Goal: Task Accomplishment & Management: Use online tool/utility

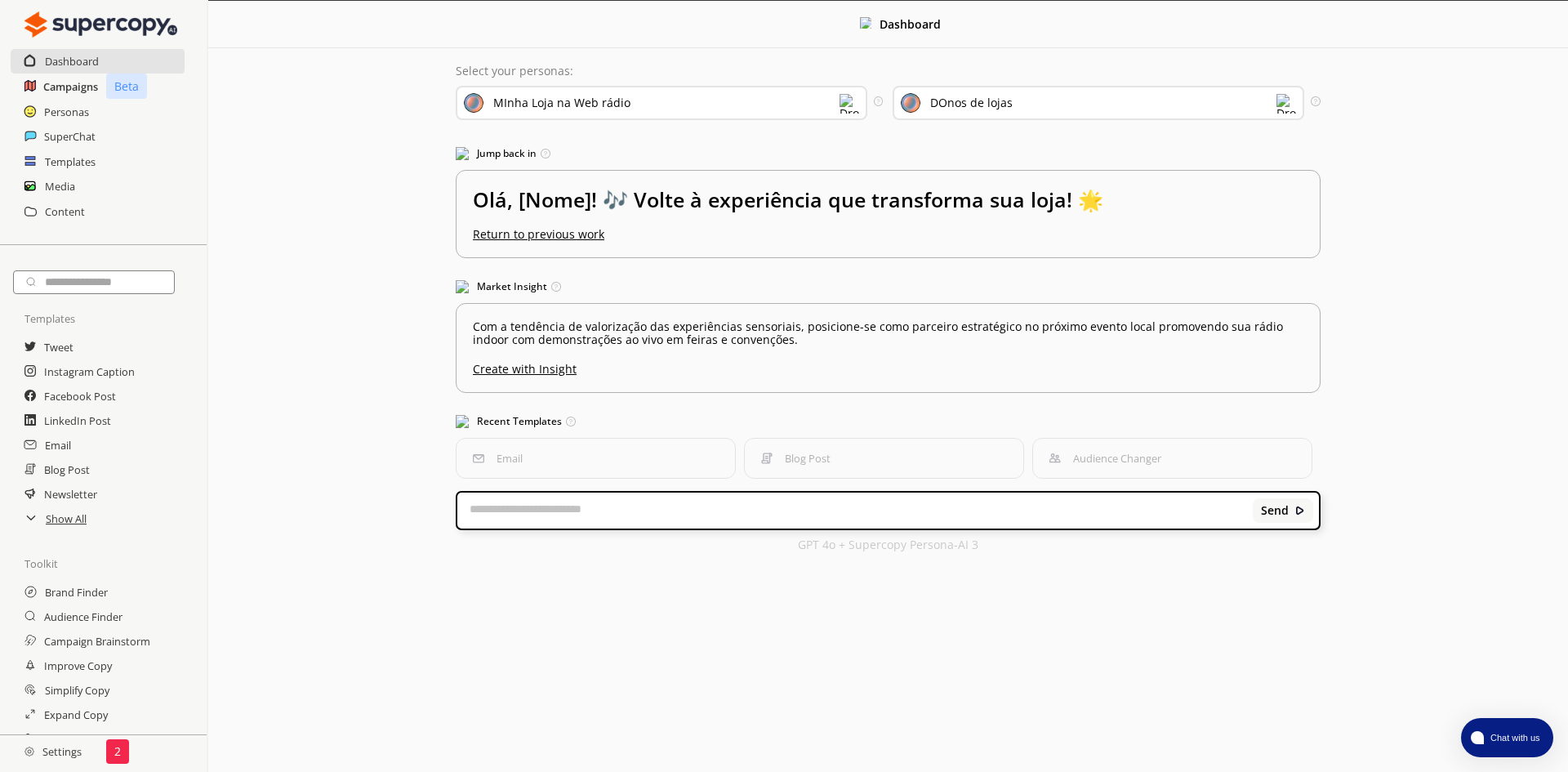
click at [66, 87] on h2 "Campaigns" at bounding box center [70, 86] width 54 height 24
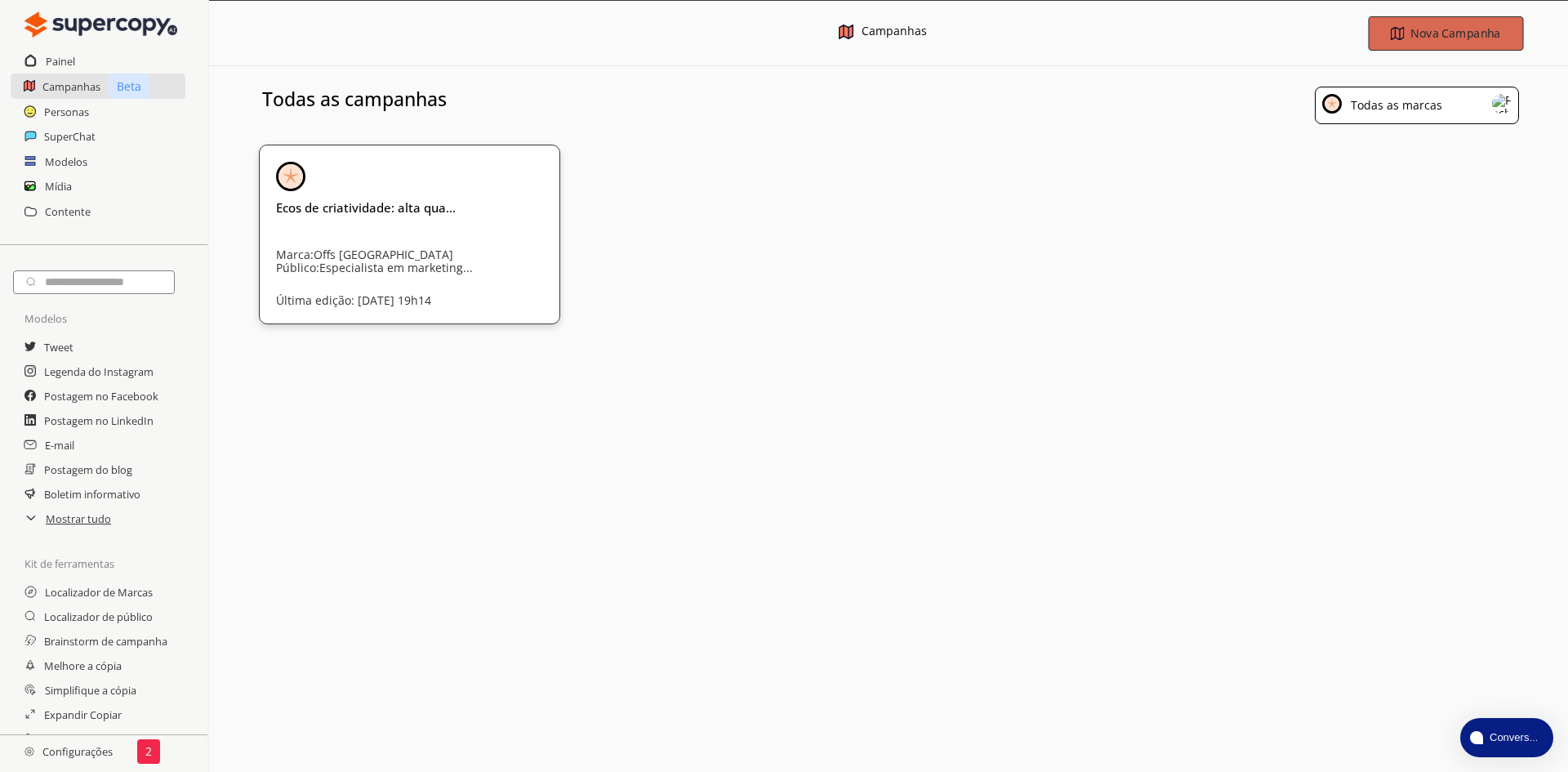
click at [1426, 36] on font "Nova Campanha" at bounding box center [1455, 33] width 90 height 16
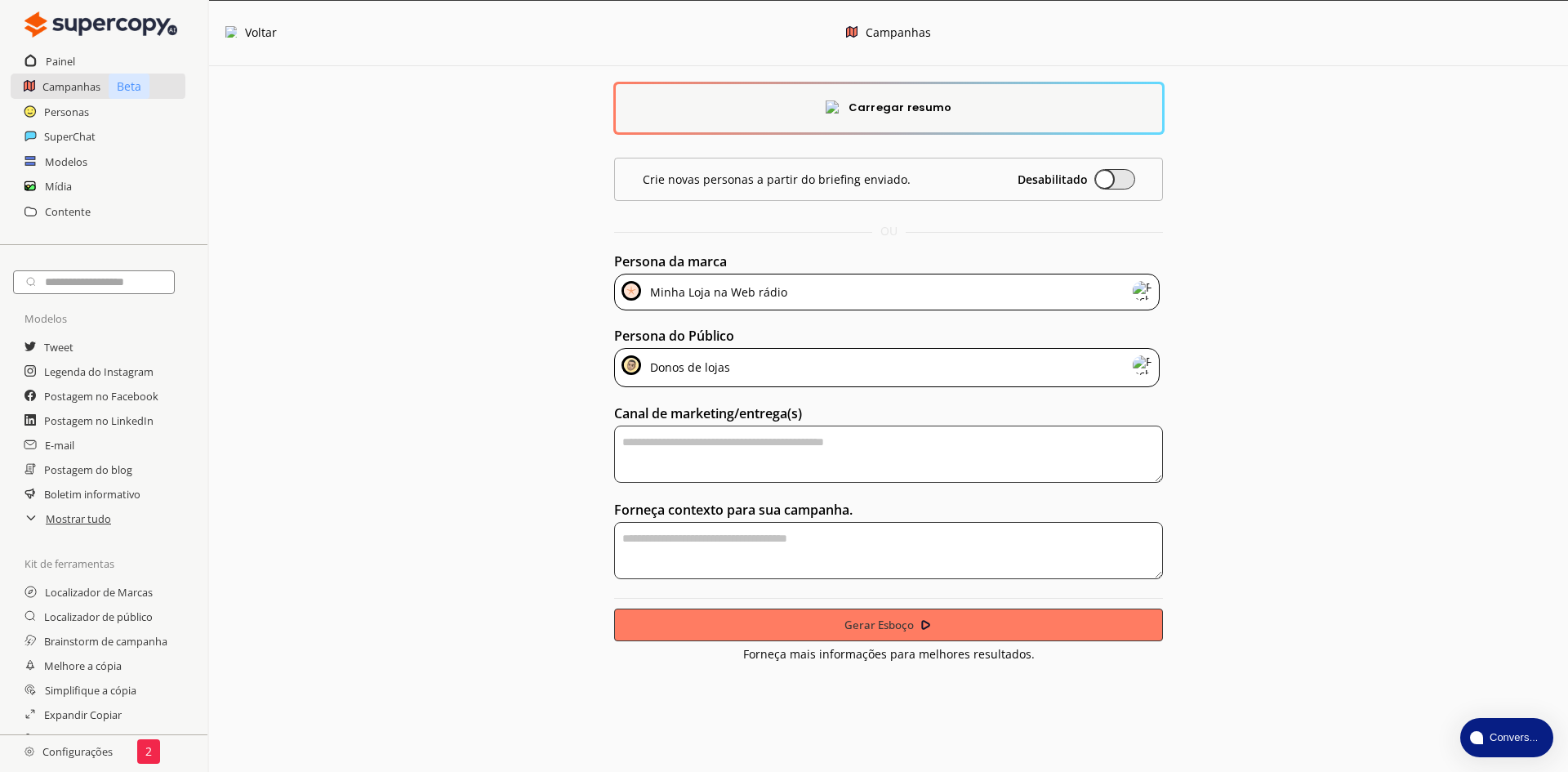
click at [815, 456] on textarea "textarea-textarea" at bounding box center [889, 453] width 549 height 57
type textarea "**********"
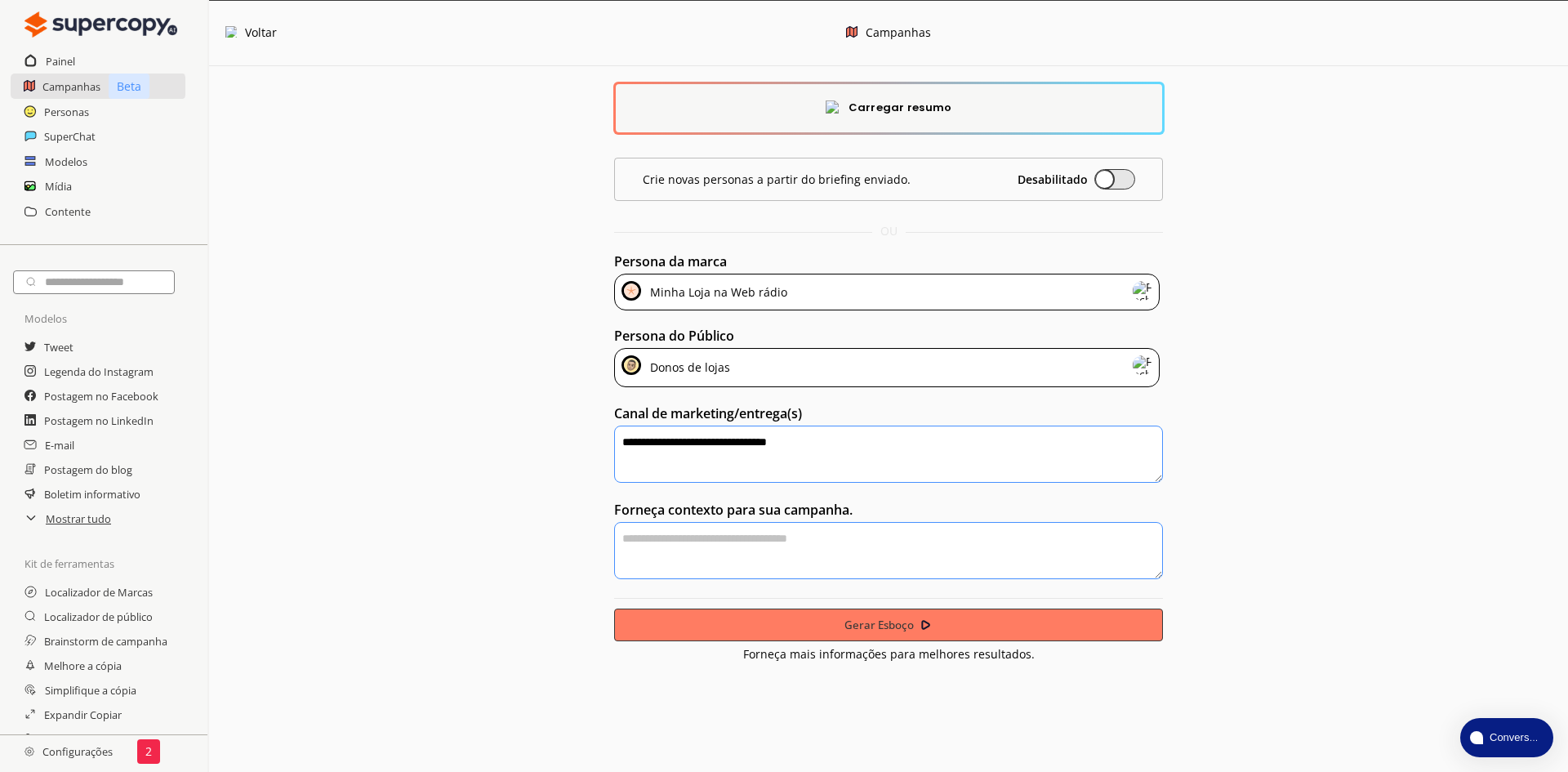
click at [758, 553] on textarea "textarea-textarea" at bounding box center [889, 550] width 549 height 57
click at [746, 533] on textarea "**********" at bounding box center [889, 550] width 549 height 57
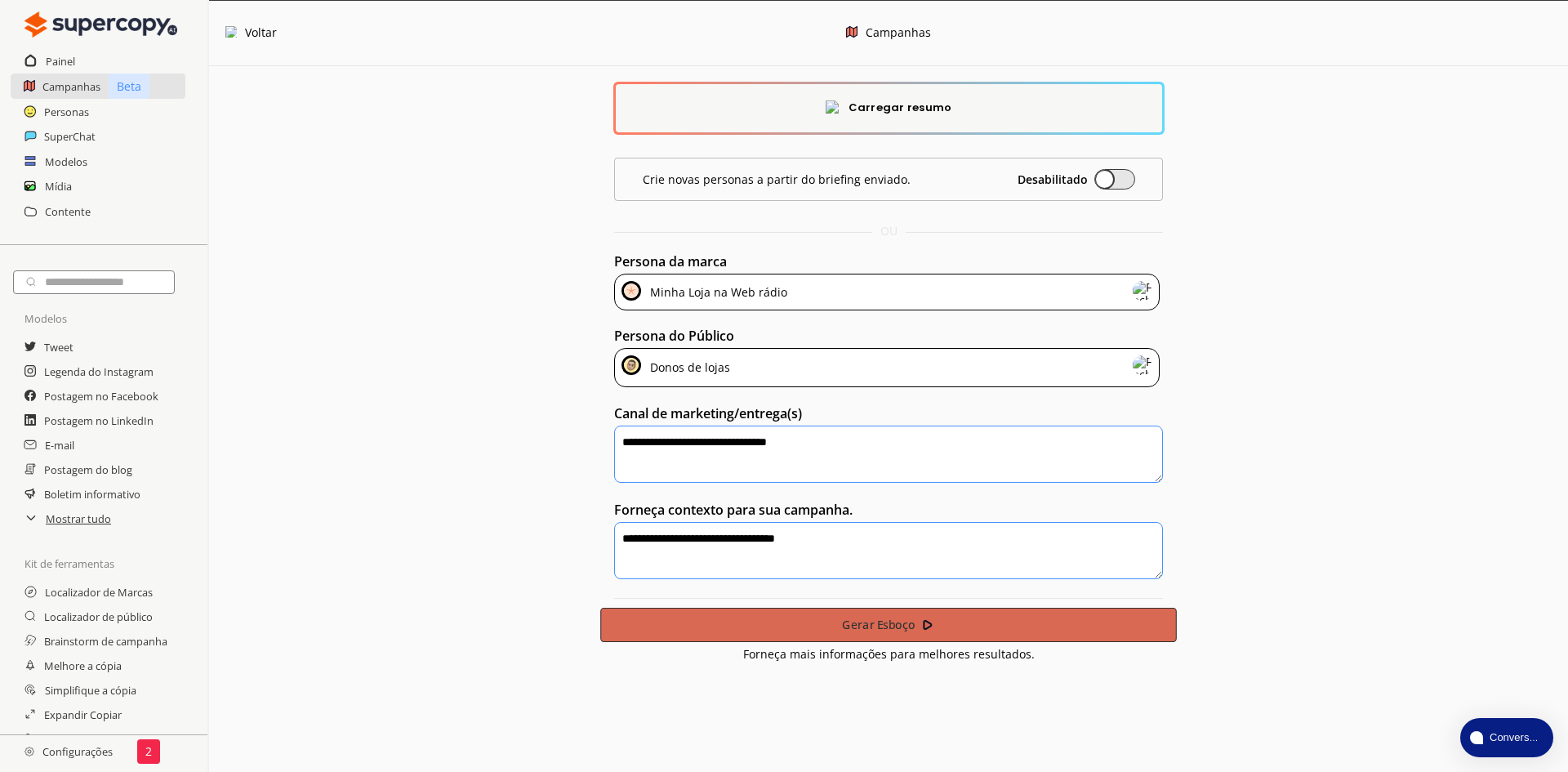
type textarea "**********"
click at [825, 625] on button "Gerar Esboço" at bounding box center [889, 625] width 577 height 35
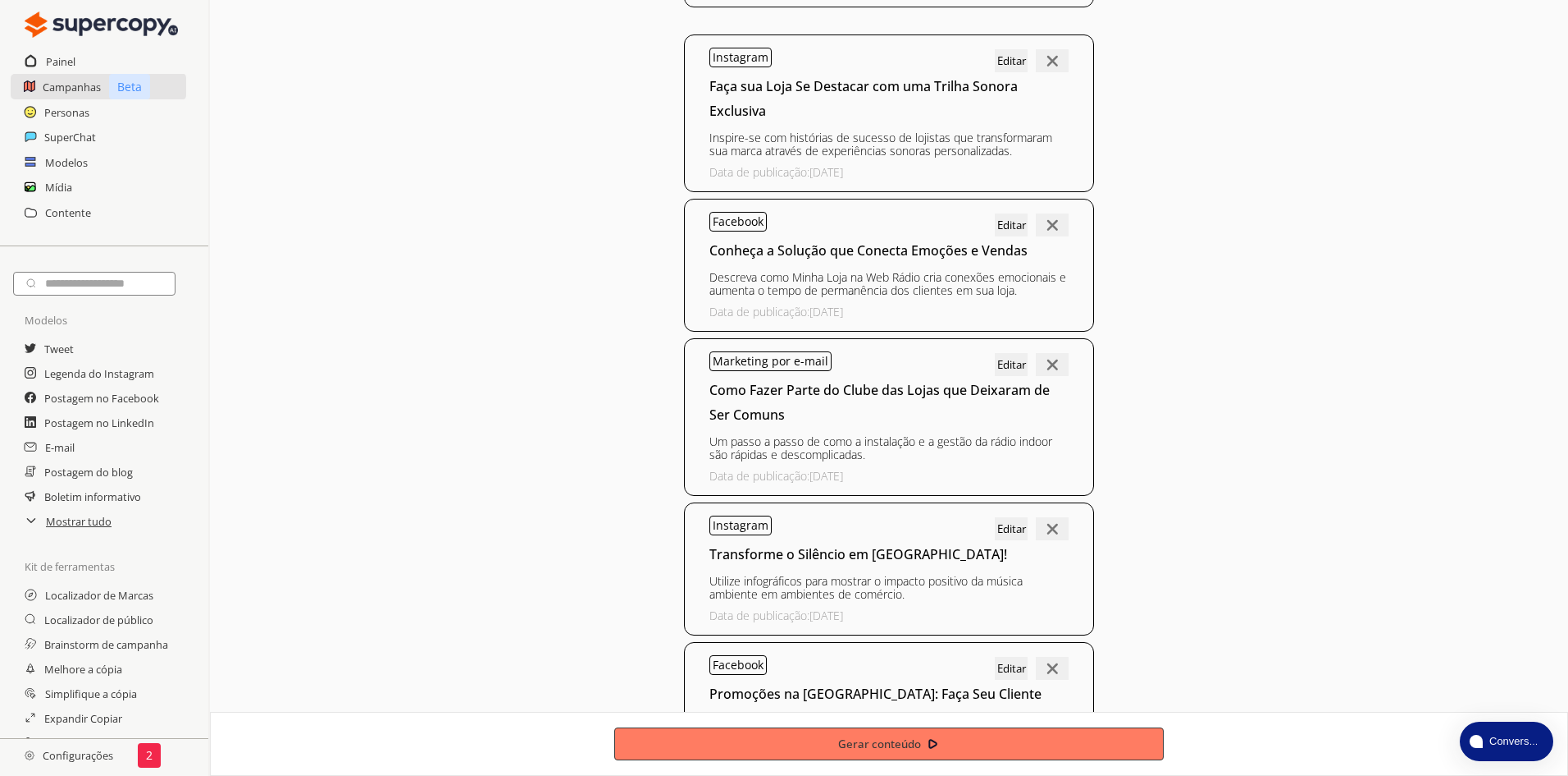
scroll to position [246, 0]
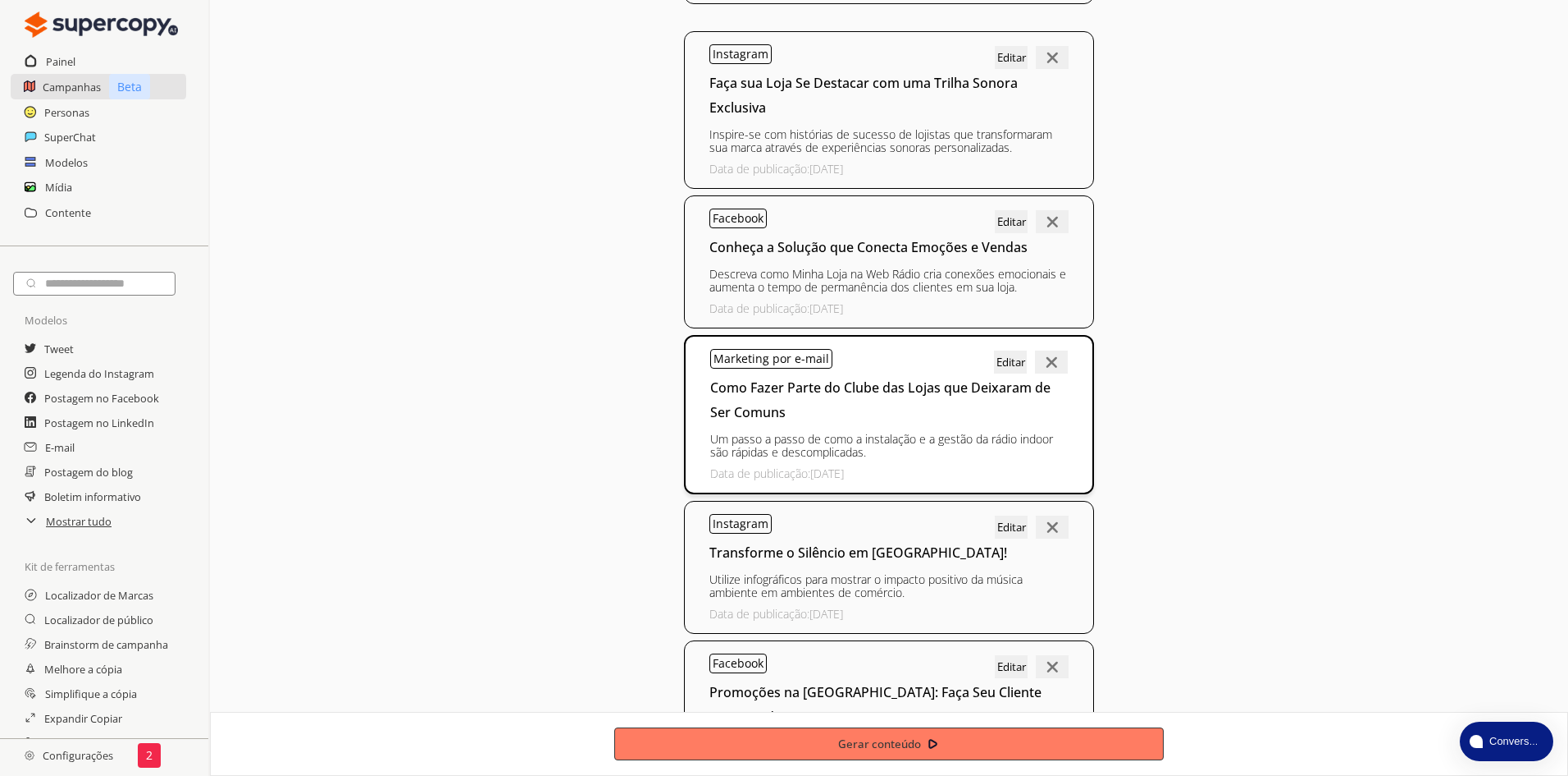
click at [927, 427] on div "Marketing por e-mail Editar Como Fazer Parte do Clube das Lojas que Deixaram de…" at bounding box center [889, 414] width 410 height 159
click at [850, 447] on font "Um passo a passo de como a instalação e a gestão da rádio indoor são rápidas e …" at bounding box center [882, 445] width 343 height 28
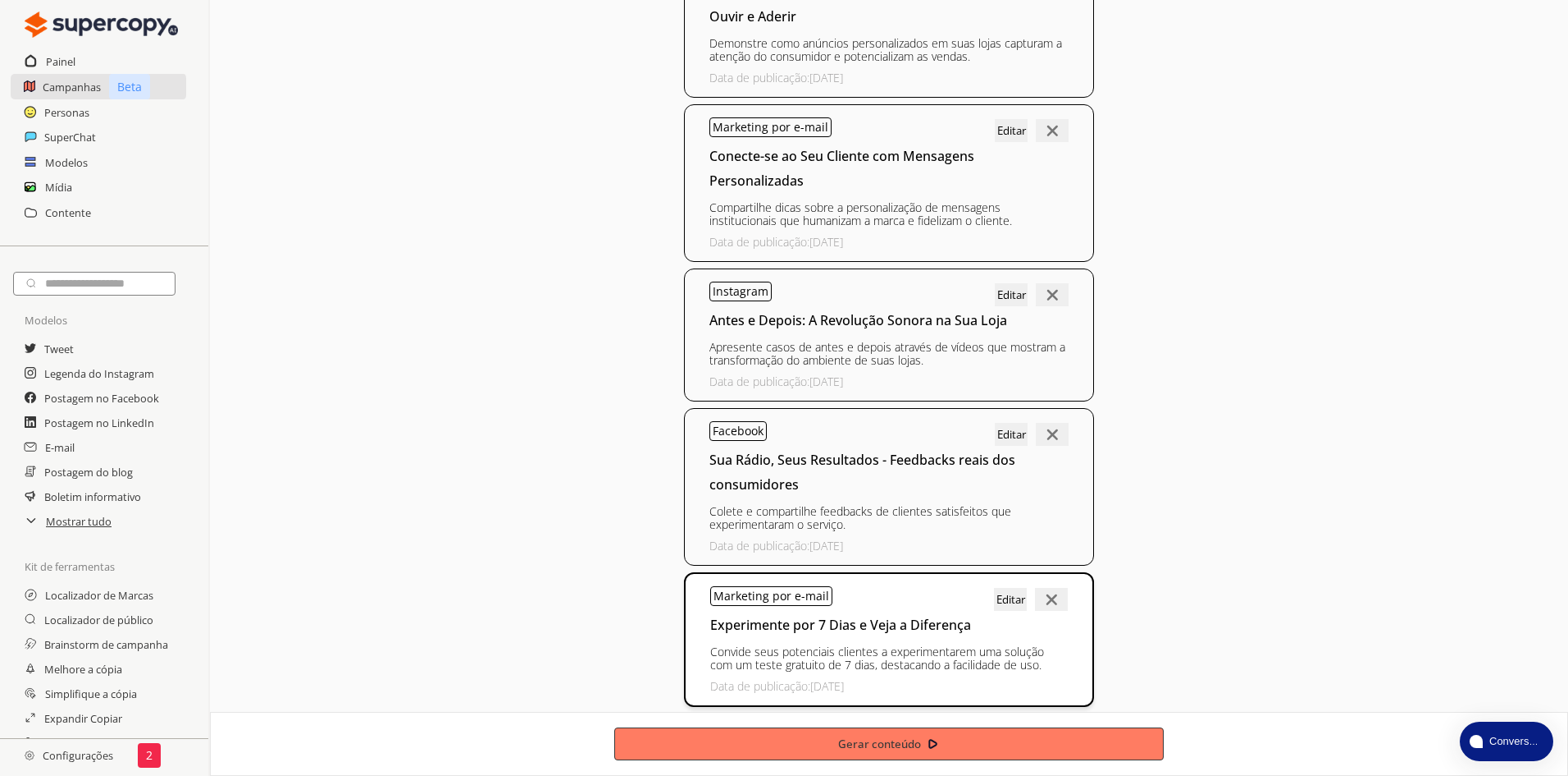
scroll to position [947, 0]
click at [902, 662] on font "Convide seus potenciais clientes a experimentarem uma solução com um teste grat…" at bounding box center [877, 656] width 334 height 28
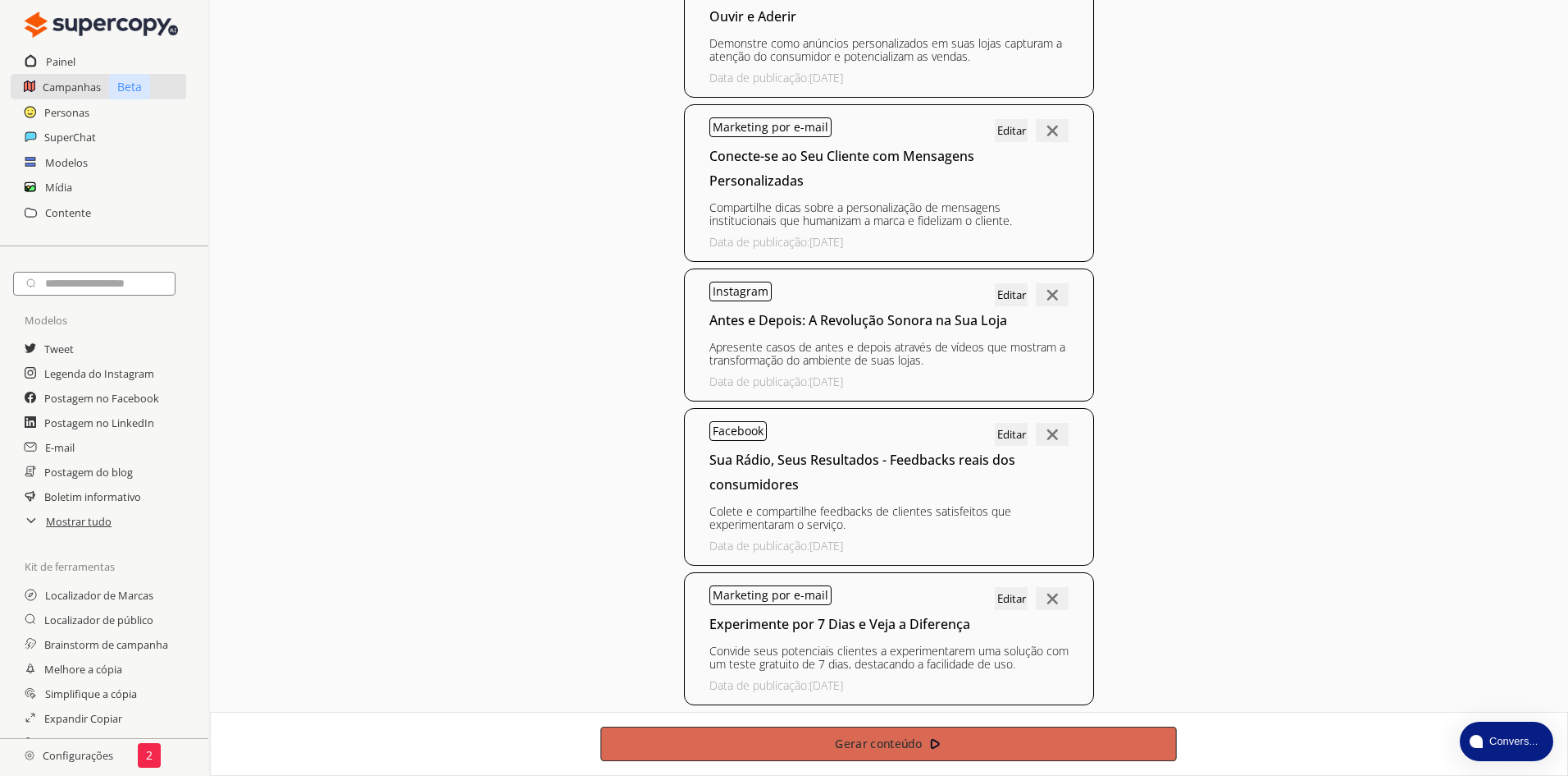
scroll to position [945, 0]
click at [881, 744] on font "Gerar conteúdo" at bounding box center [879, 744] width 87 height 16
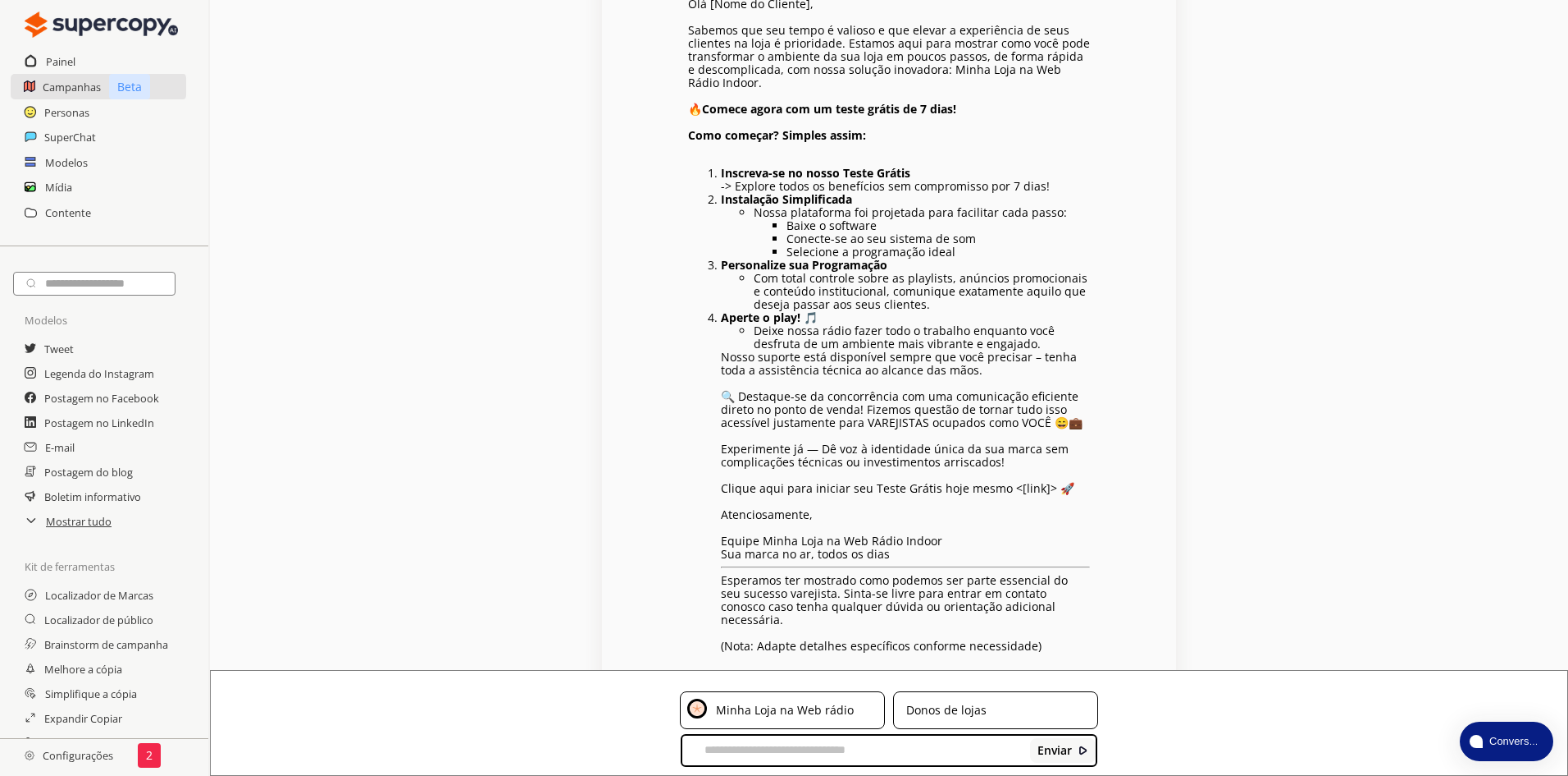
scroll to position [231, 0]
